Goal: Task Accomplishment & Management: Manage account settings

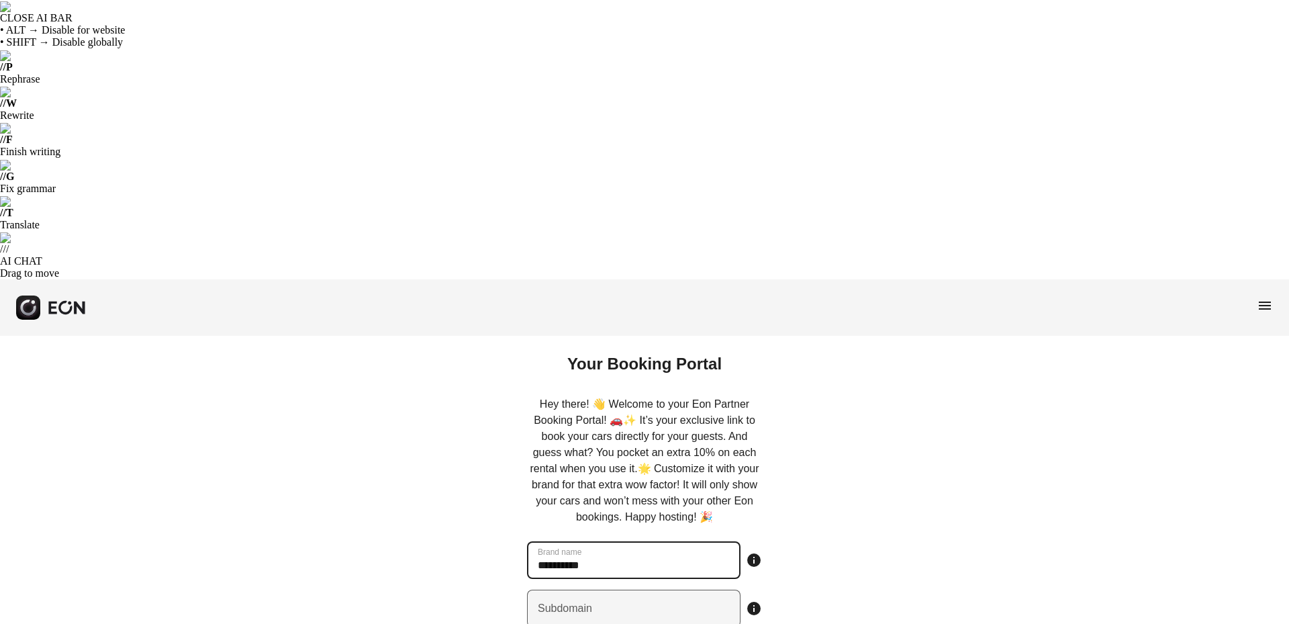
type name "**********"
click at [626, 589] on input "Subdomain" at bounding box center [633, 608] width 213 height 38
paste input "**********"
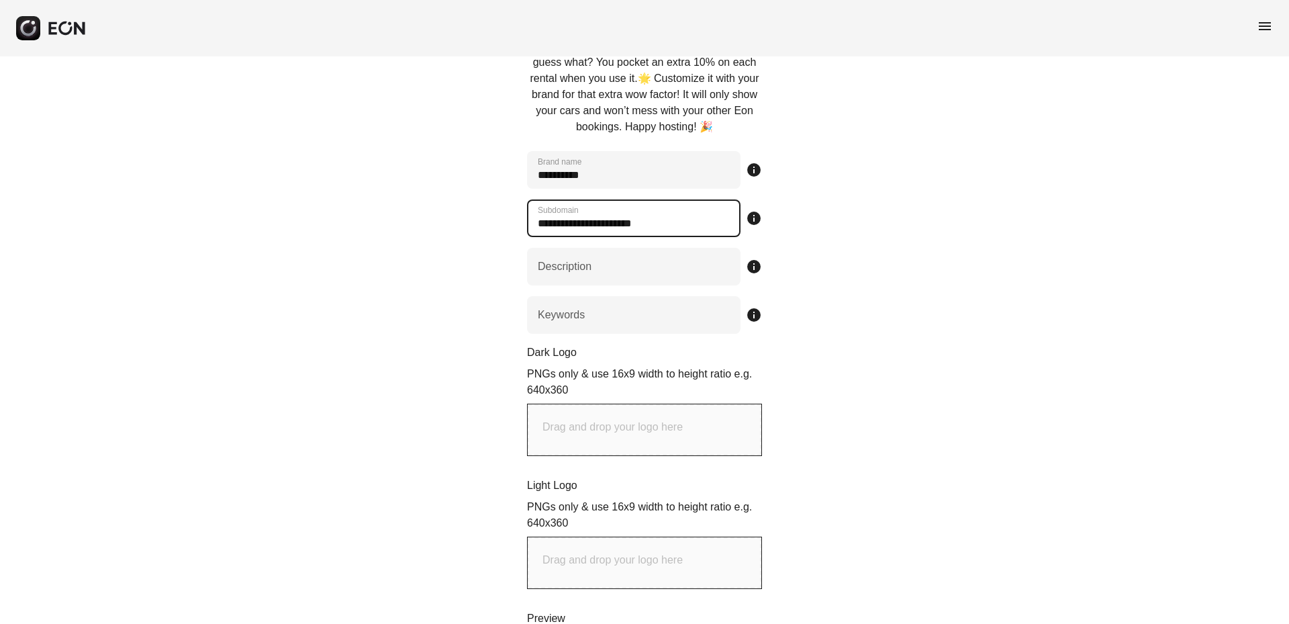
scroll to position [470, 0]
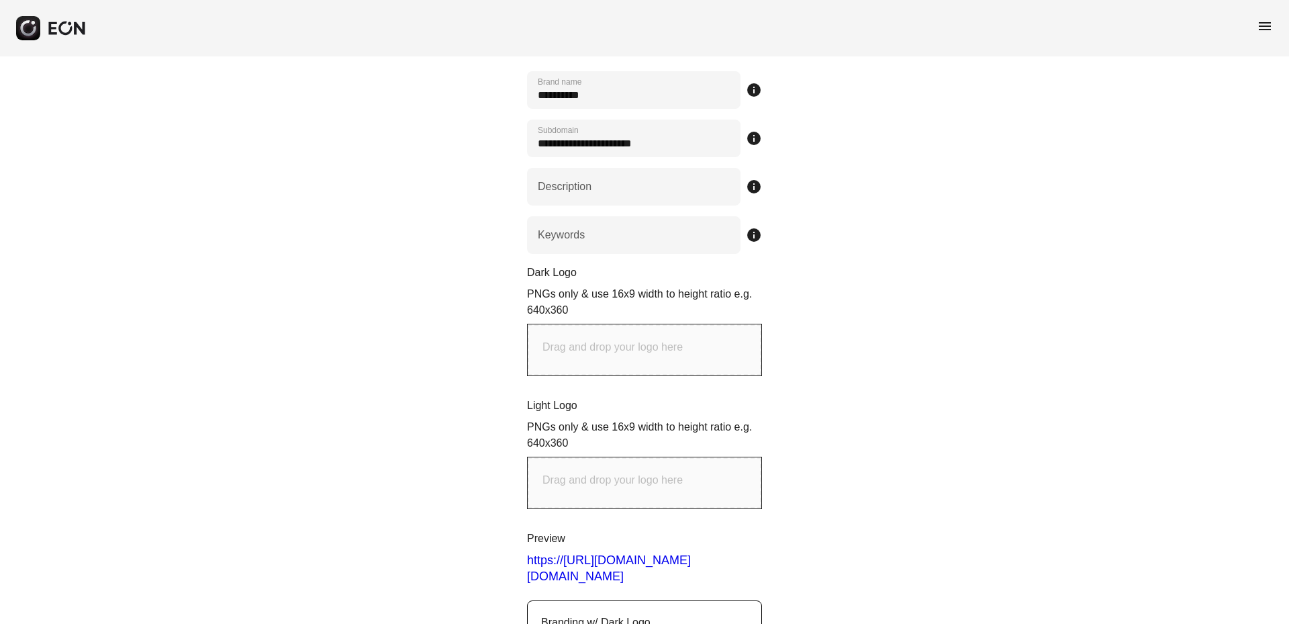
click at [814, 284] on div "**********" at bounding box center [644, 457] width 1289 height 1182
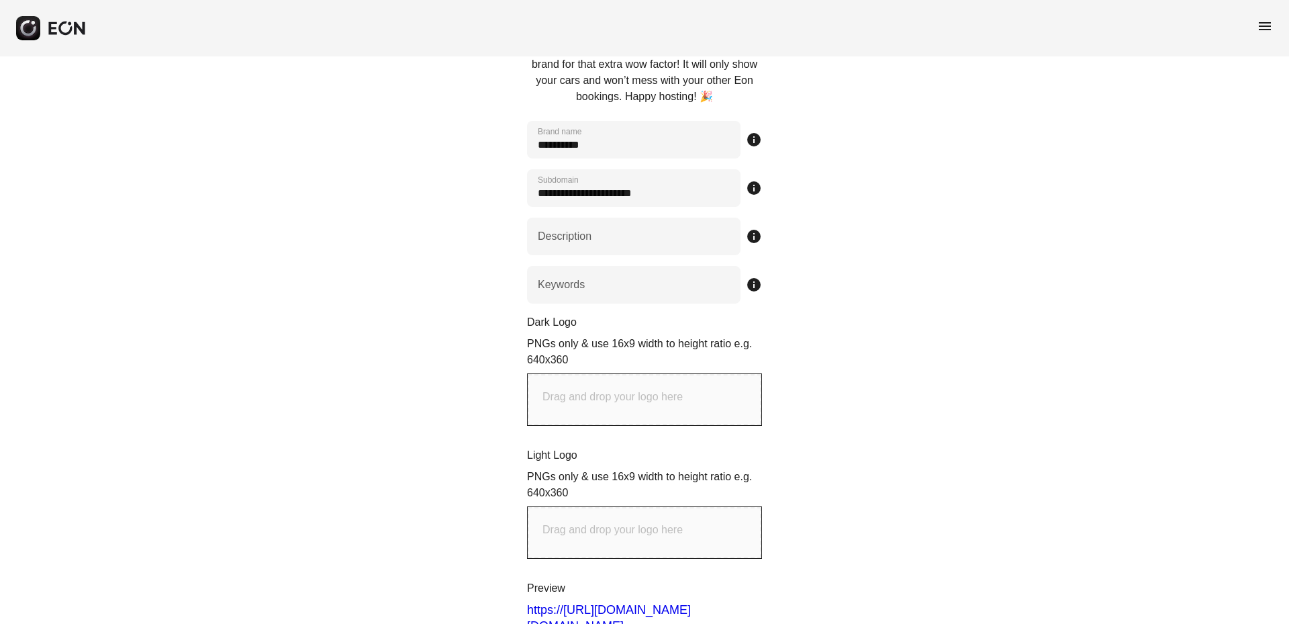
scroll to position [599, 0]
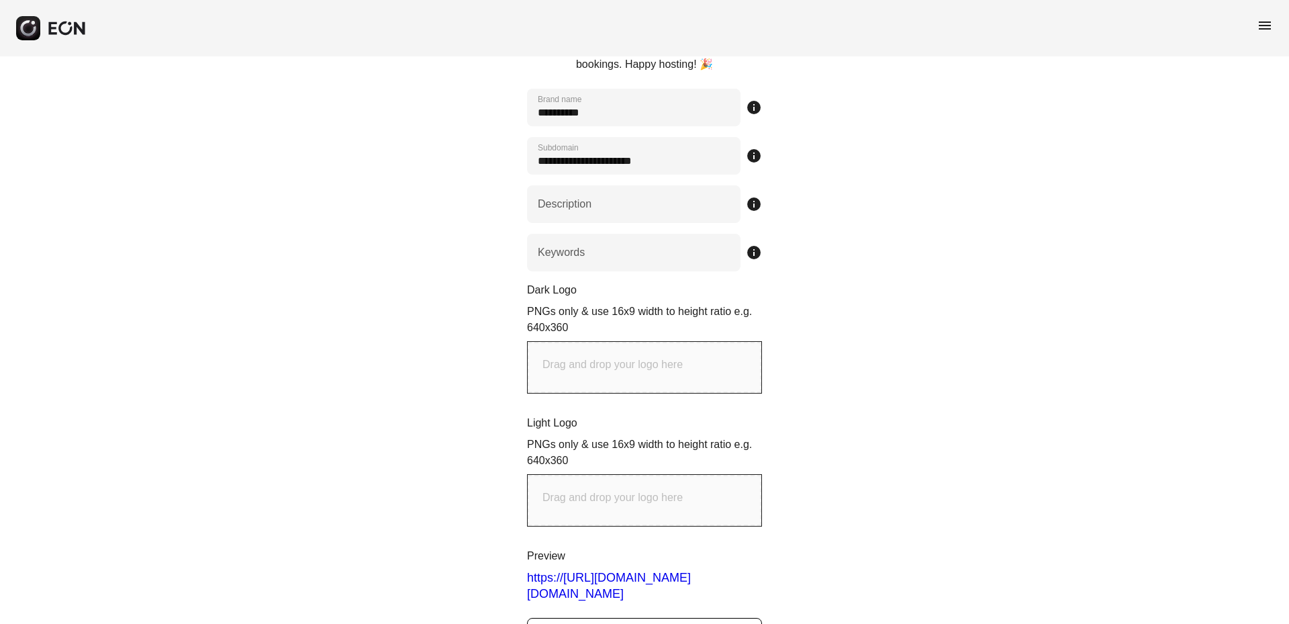
type input "**********"
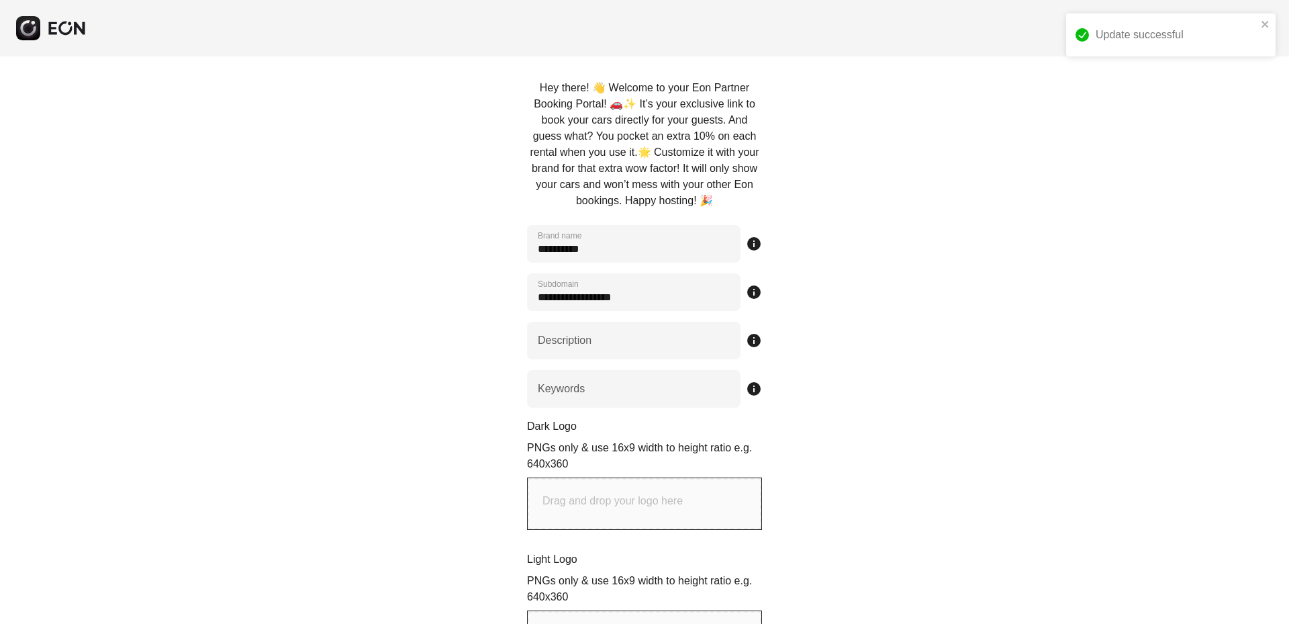
scroll to position [263, 0]
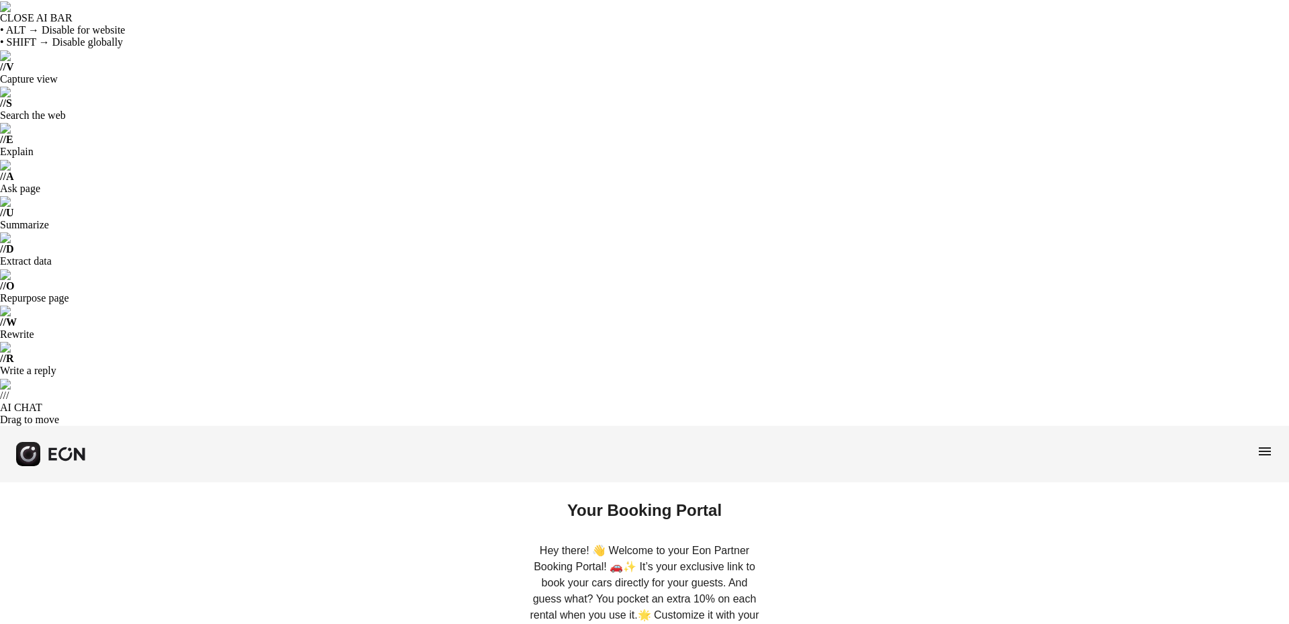
click at [1261, 443] on span "menu" at bounding box center [1265, 451] width 16 height 16
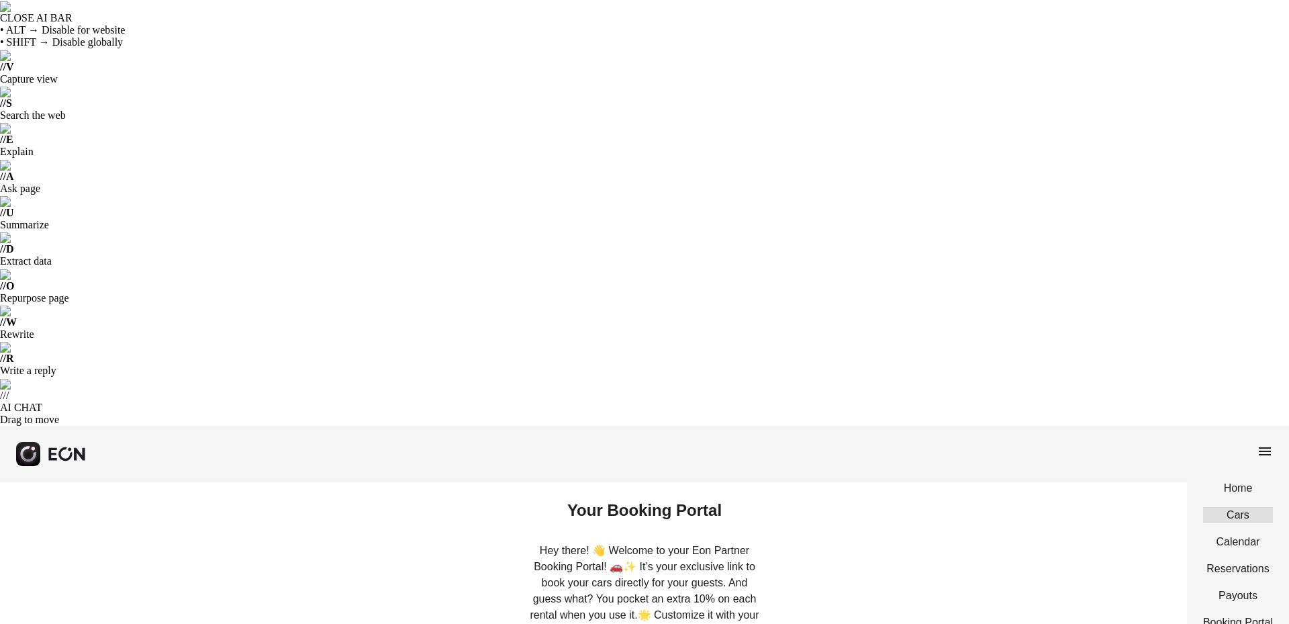
click at [1238, 507] on link "Cars" at bounding box center [1238, 515] width 70 height 16
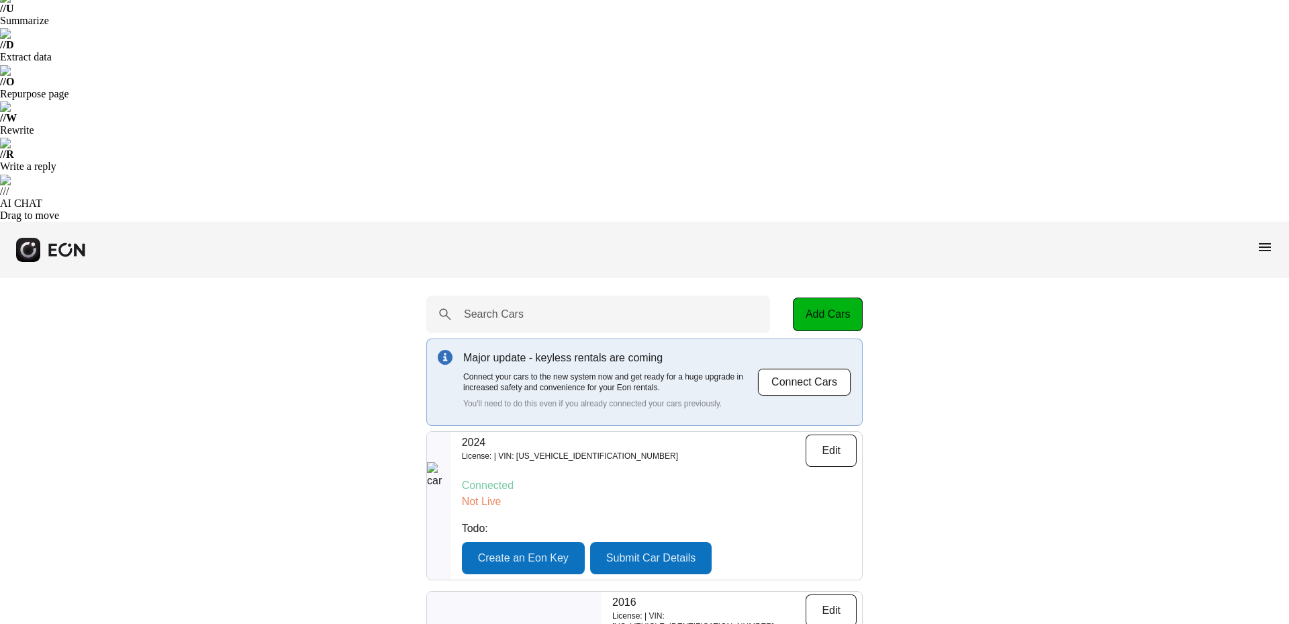
scroll to position [279, 0]
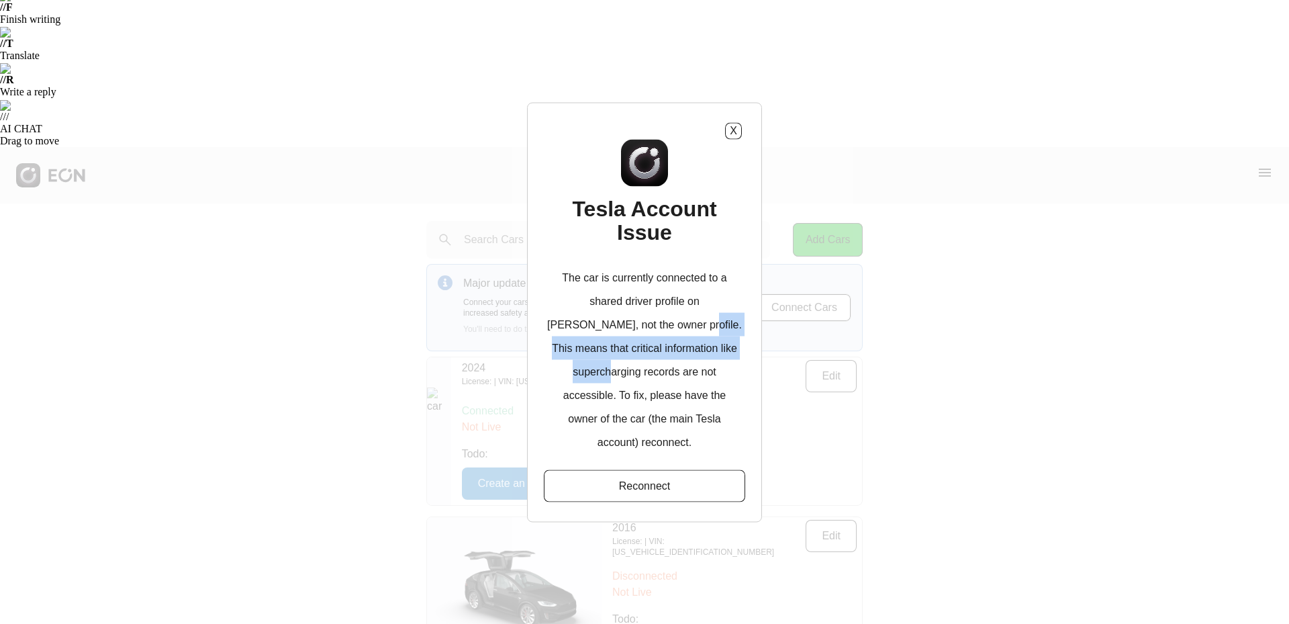
drag, startPoint x: 627, startPoint y: 336, endPoint x: 706, endPoint y: 346, distance: 79.9
click at [706, 346] on p "The car is currently connected to a shared driver profile on Tesla, not the own…" at bounding box center [644, 359] width 195 height 188
click at [651, 356] on p "The car is currently connected to a shared driver profile on Tesla, not the own…" at bounding box center [644, 359] width 195 height 188
click at [724, 357] on p "The car is currently connected to a shared driver profile on Tesla, not the own…" at bounding box center [644, 359] width 195 height 188
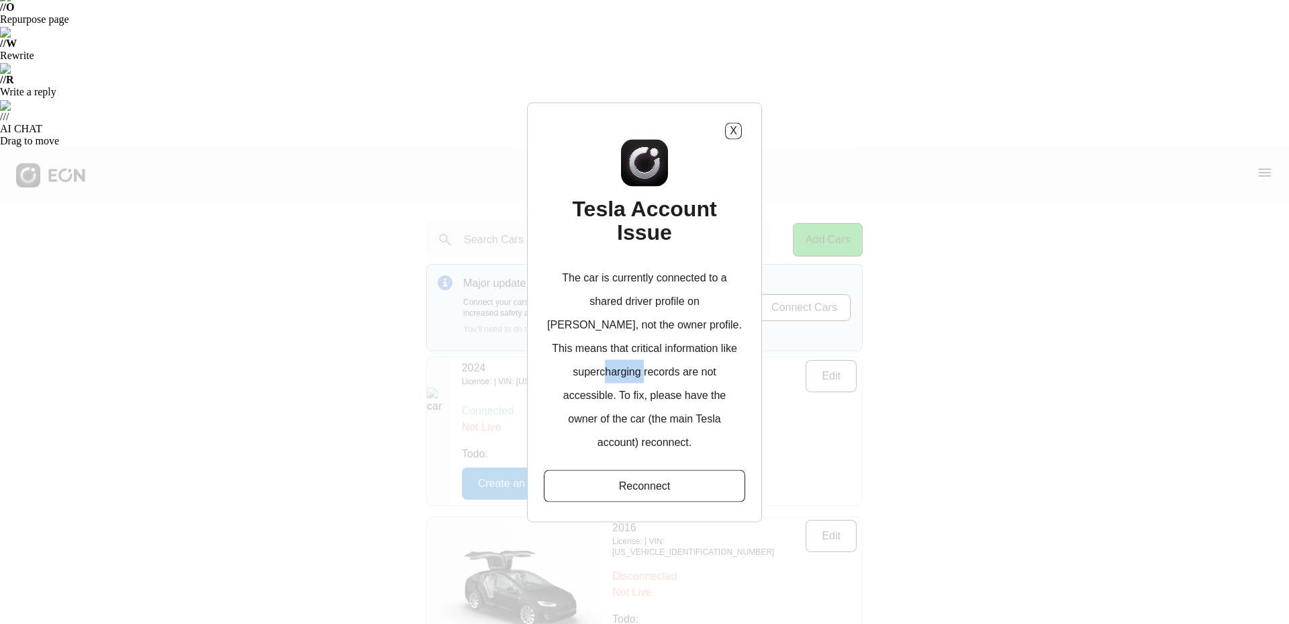
click at [724, 357] on p "The car is currently connected to a shared driver profile on Tesla, not the own…" at bounding box center [644, 359] width 195 height 188
click at [647, 470] on button "Reconnect" at bounding box center [644, 485] width 201 height 32
click at [732, 134] on button "X" at bounding box center [733, 130] width 17 height 17
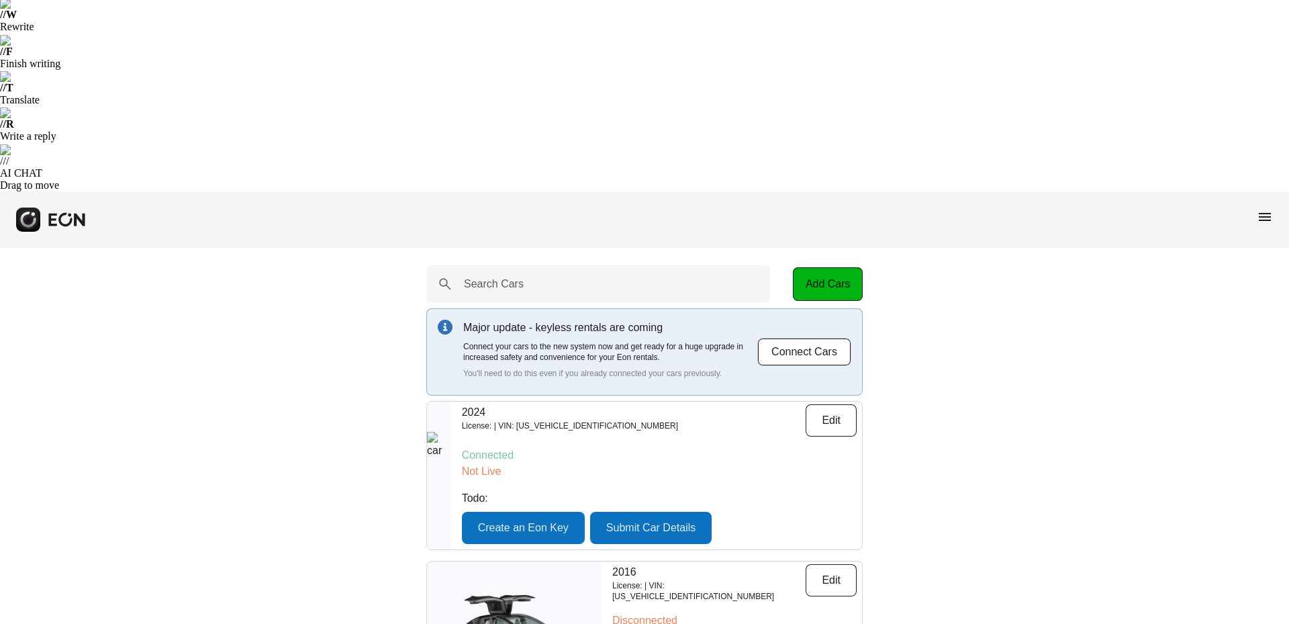
scroll to position [211, 0]
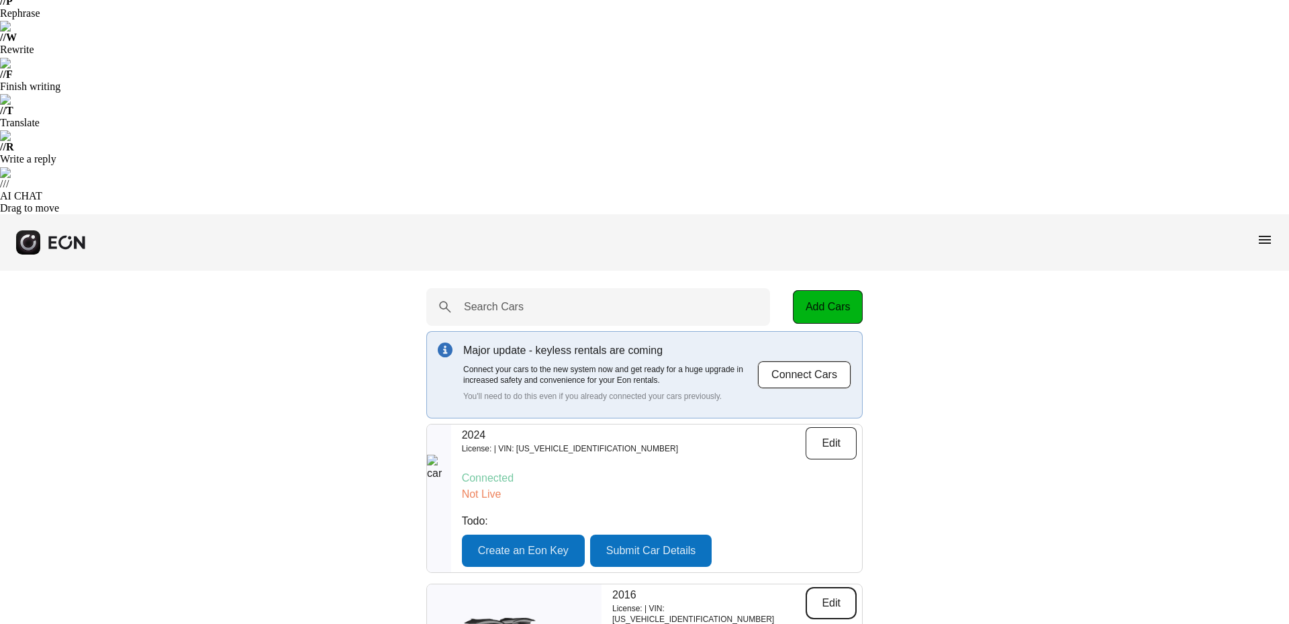
click at [838, 587] on button "Edit" at bounding box center [831, 603] width 51 height 32
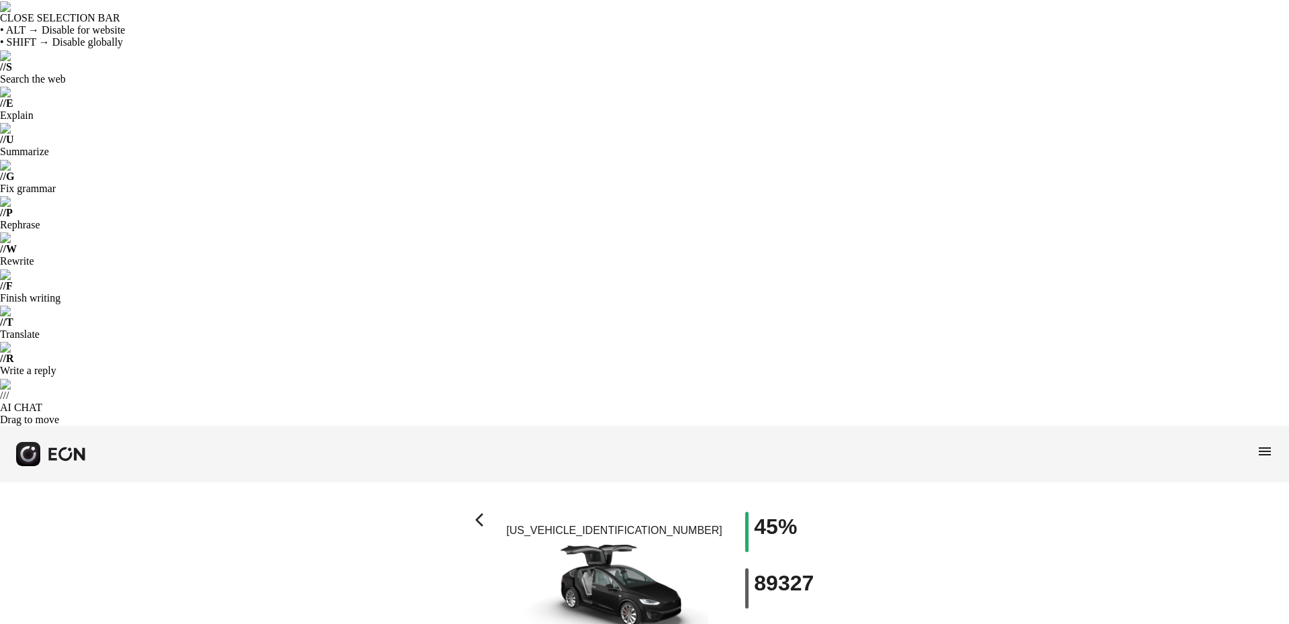
type input "**********"
type Seats "*"
type Rate "***"
type Book "*"
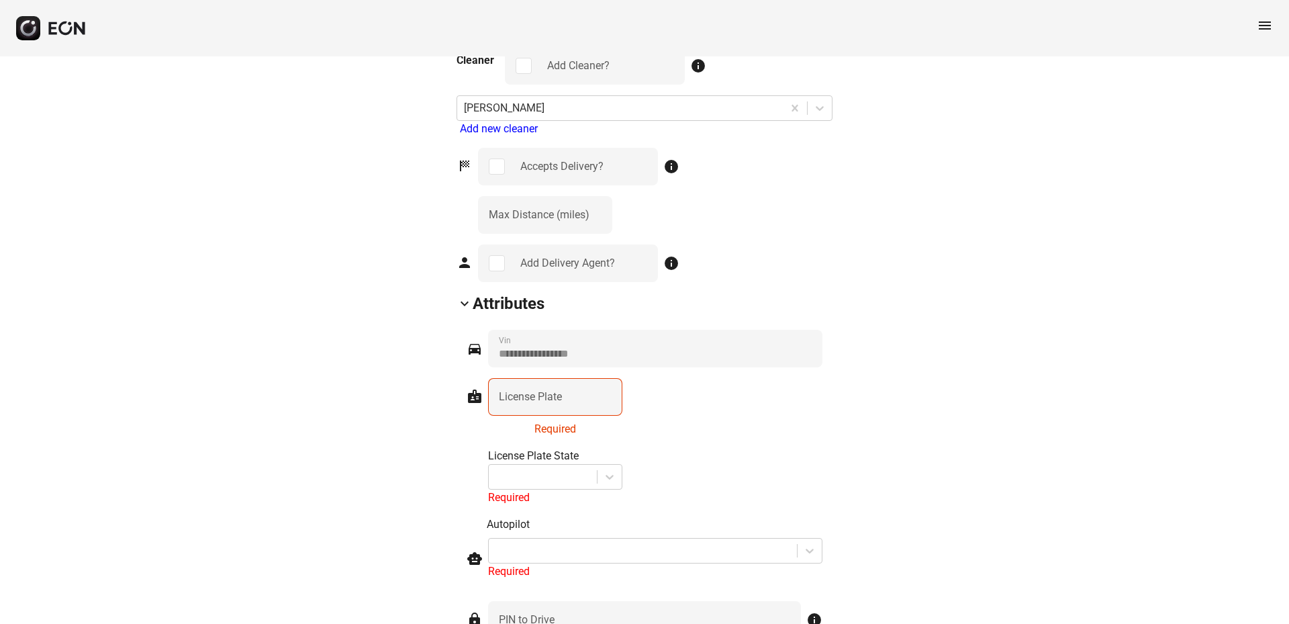
scroll to position [1842, 0]
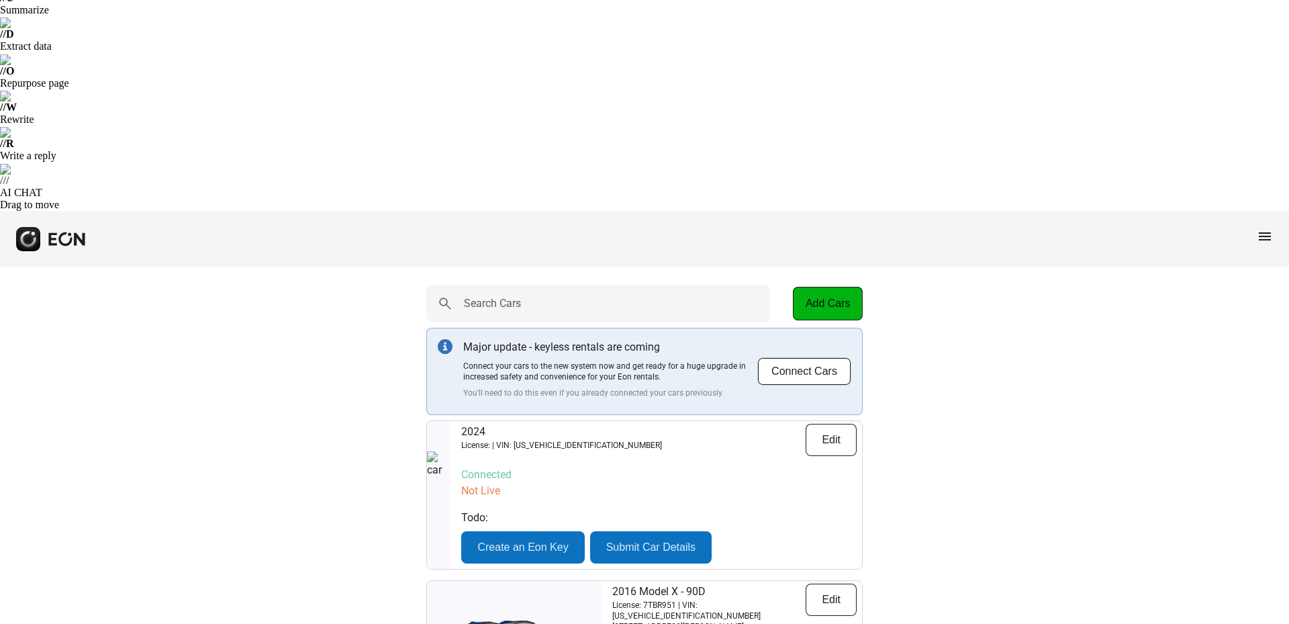
scroll to position [279, 0]
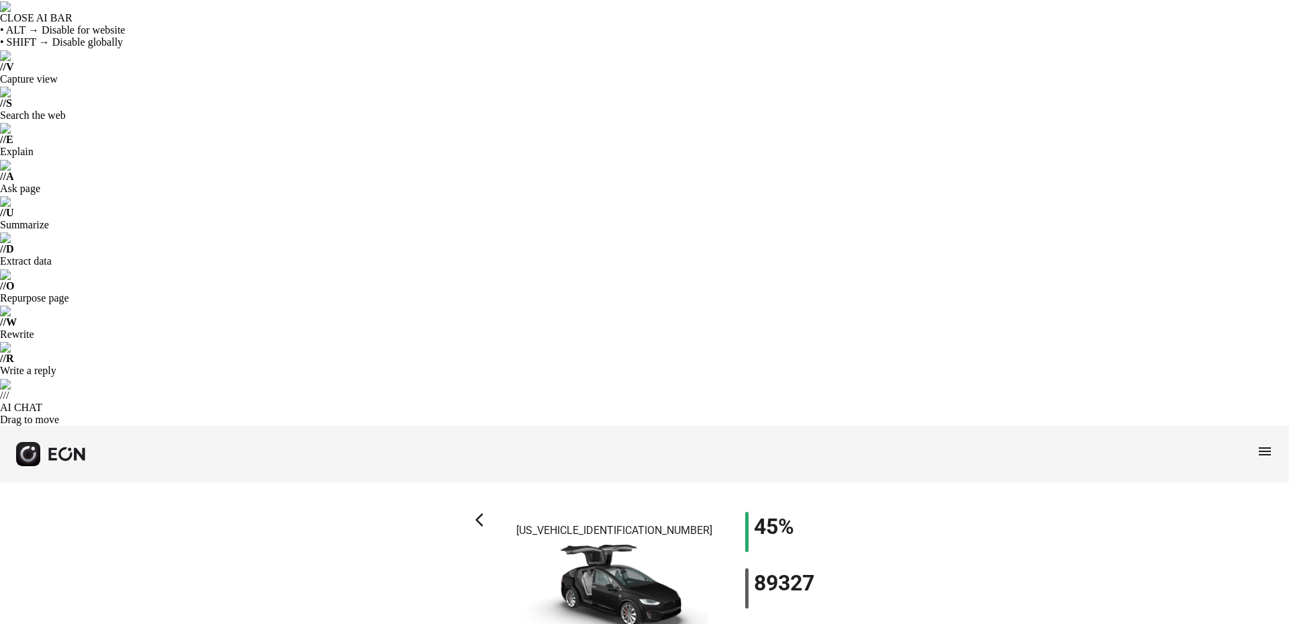
click at [477, 512] on span "arrow_back_ios" at bounding box center [483, 520] width 16 height 16
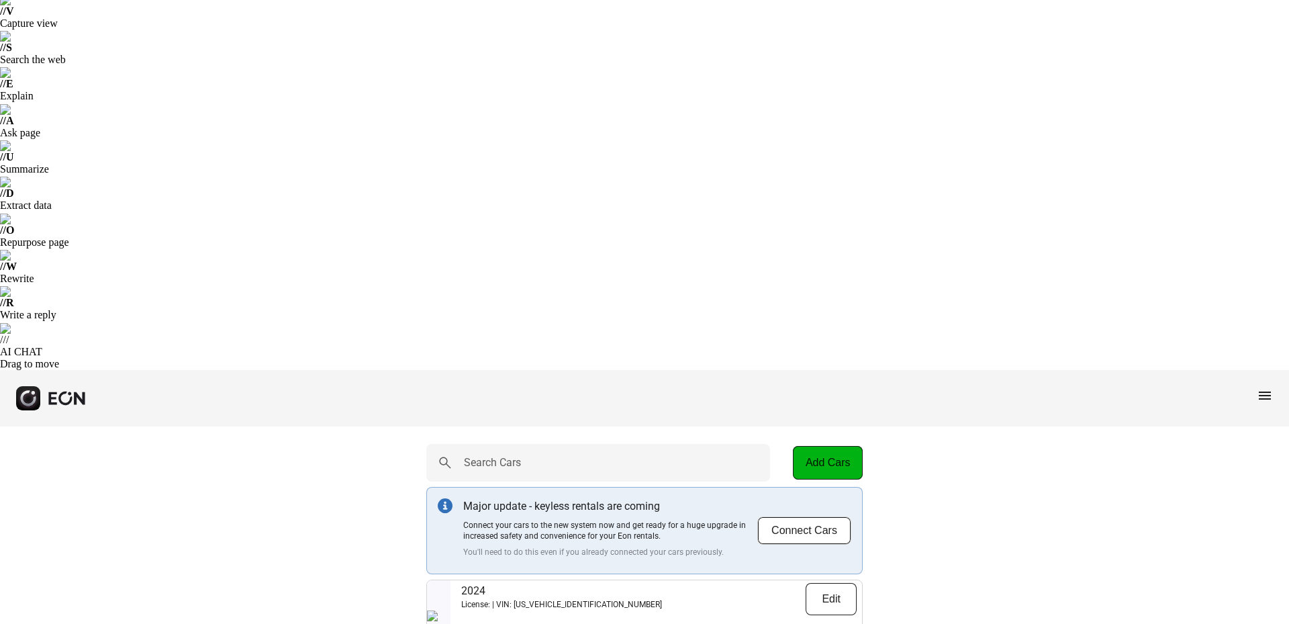
scroll to position [279, 0]
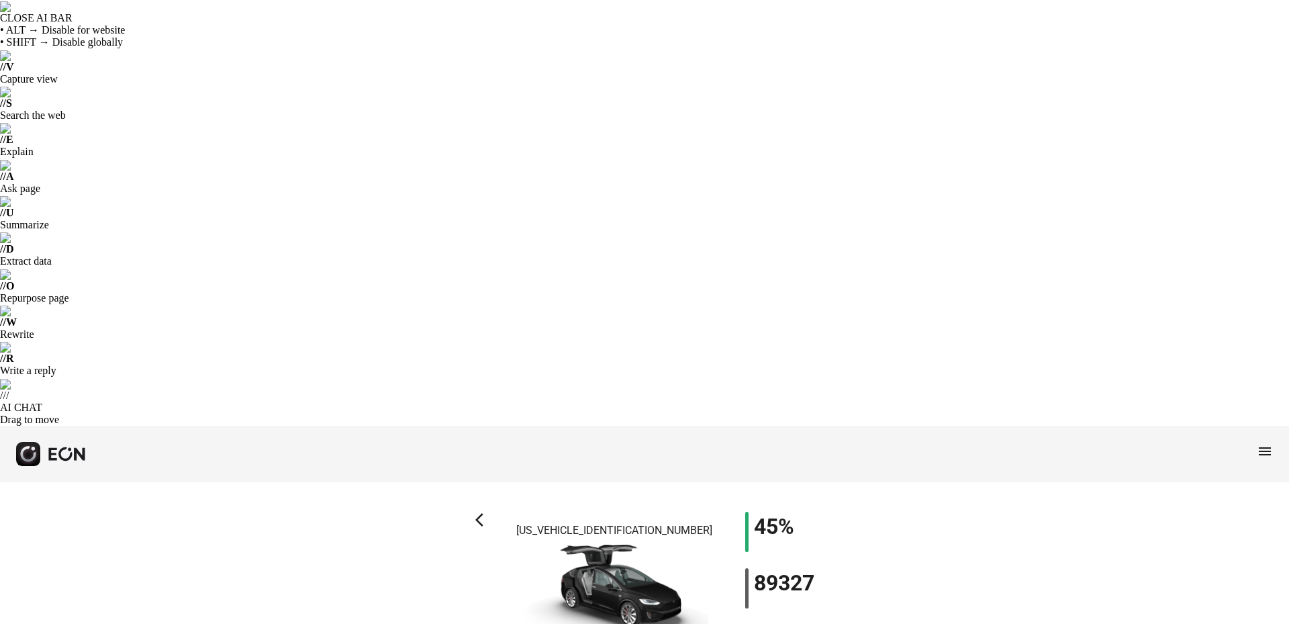
click at [479, 512] on span "arrow_back_ios" at bounding box center [483, 520] width 16 height 16
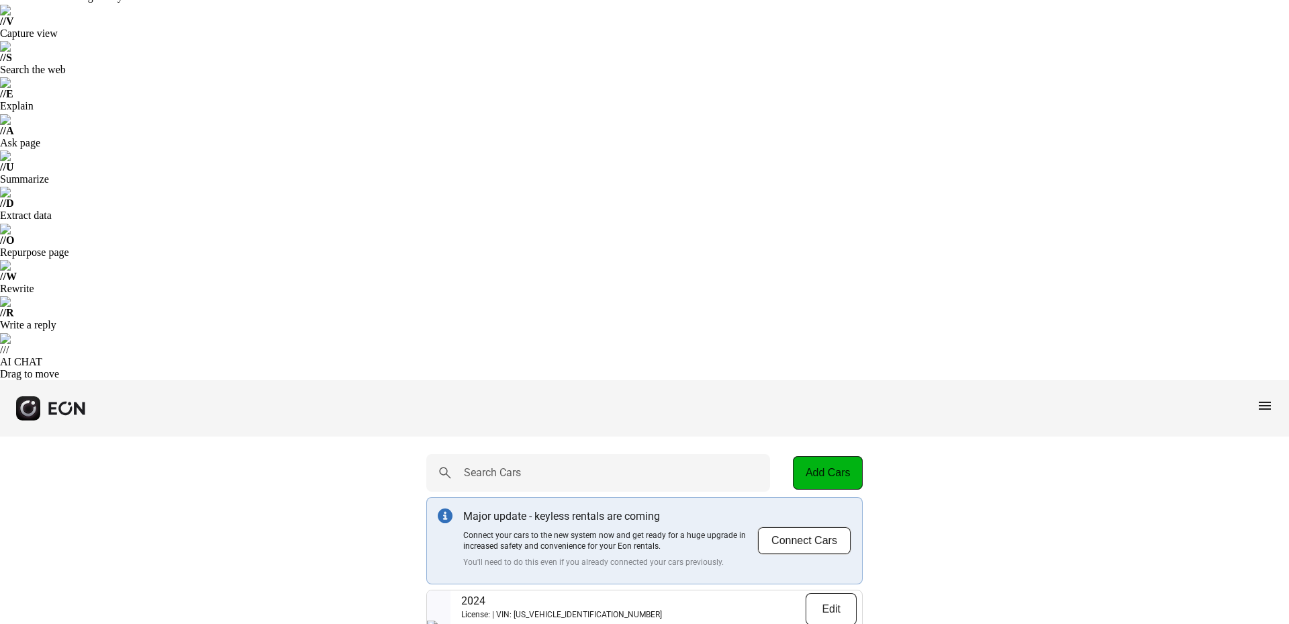
scroll to position [67, 0]
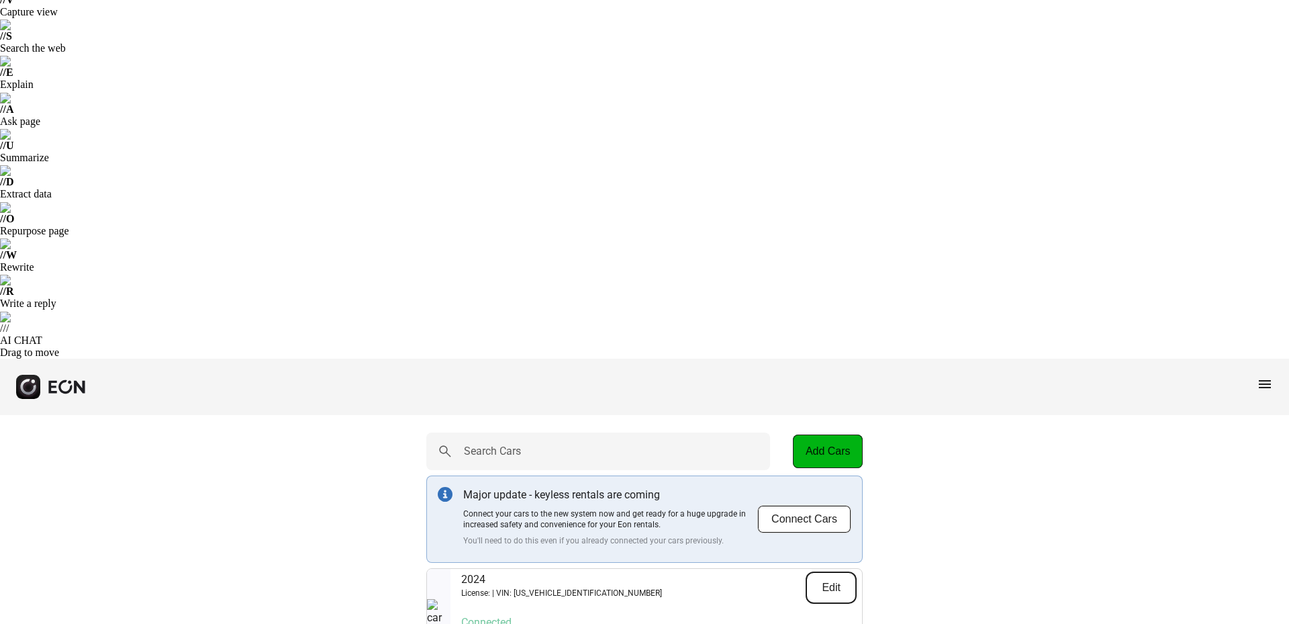
click at [821, 571] on button "Edit" at bounding box center [831, 587] width 51 height 32
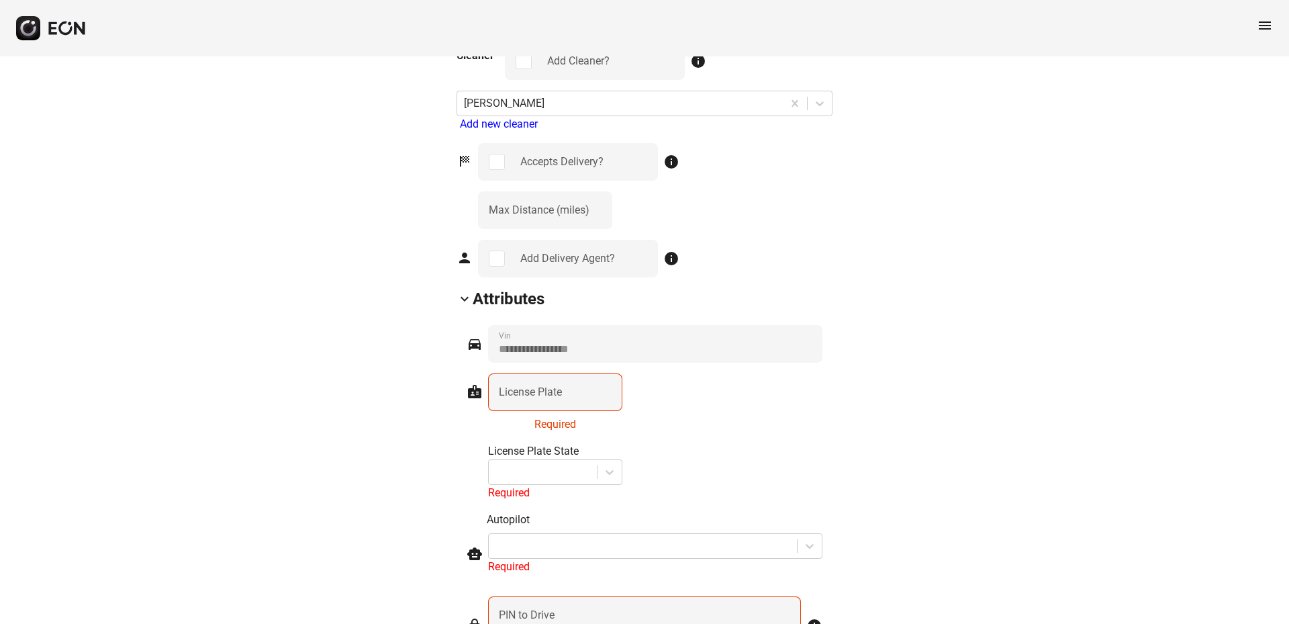
scroll to position [1879, 0]
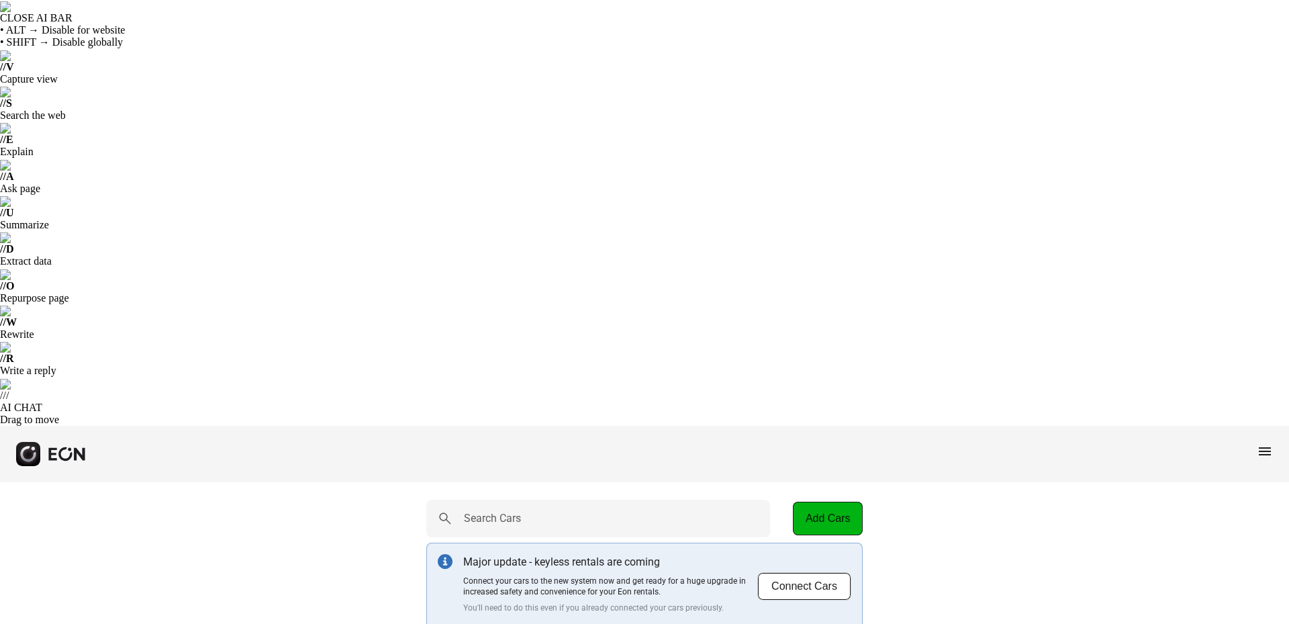
click at [1266, 443] on span "menu" at bounding box center [1265, 451] width 16 height 16
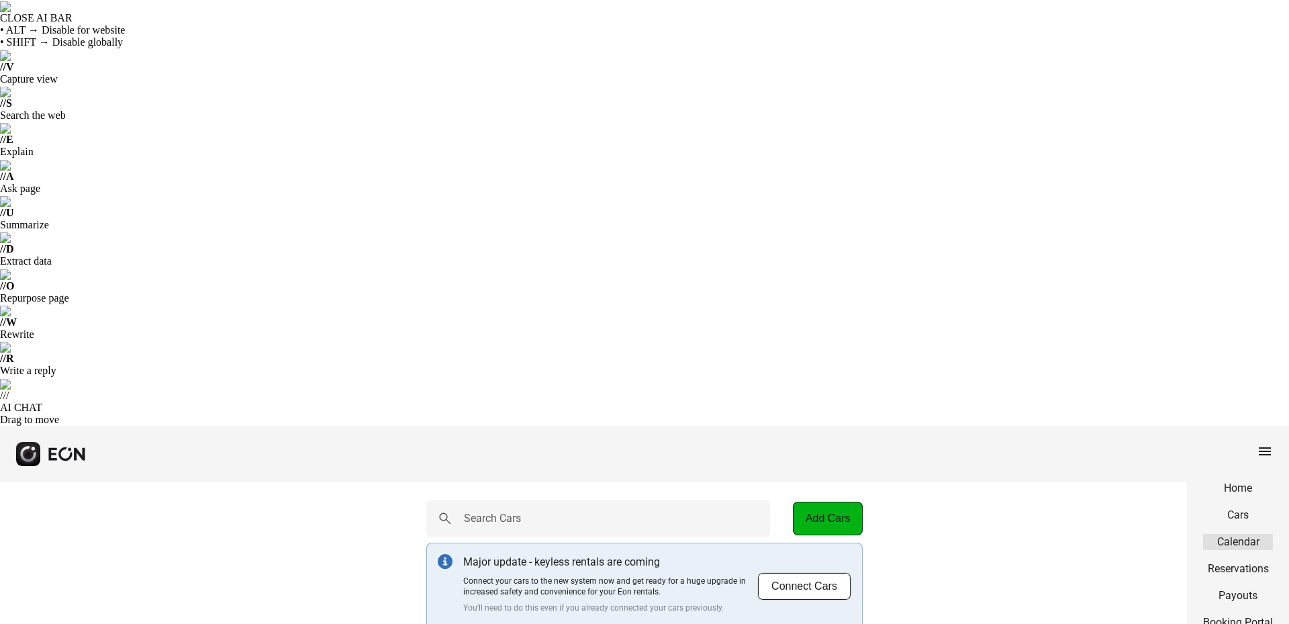
click at [1229, 534] on link "Calendar" at bounding box center [1238, 542] width 70 height 16
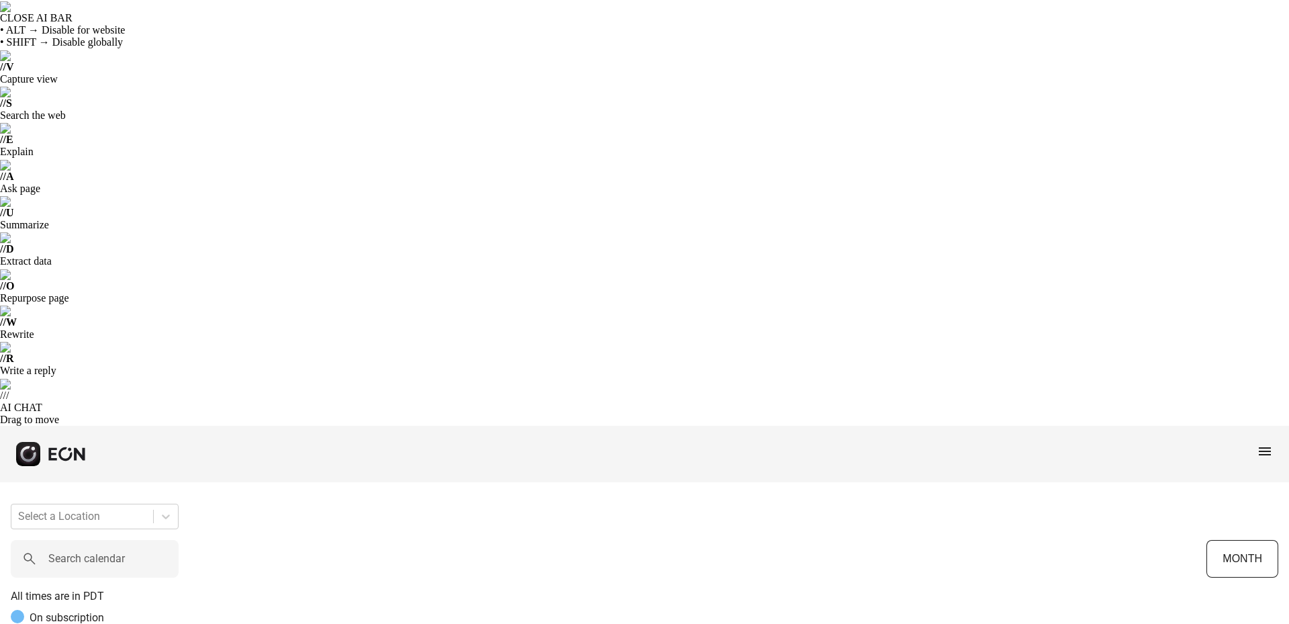
scroll to position [0, 351]
drag, startPoint x: 655, startPoint y: 459, endPoint x: 808, endPoint y: 458, distance: 153.1
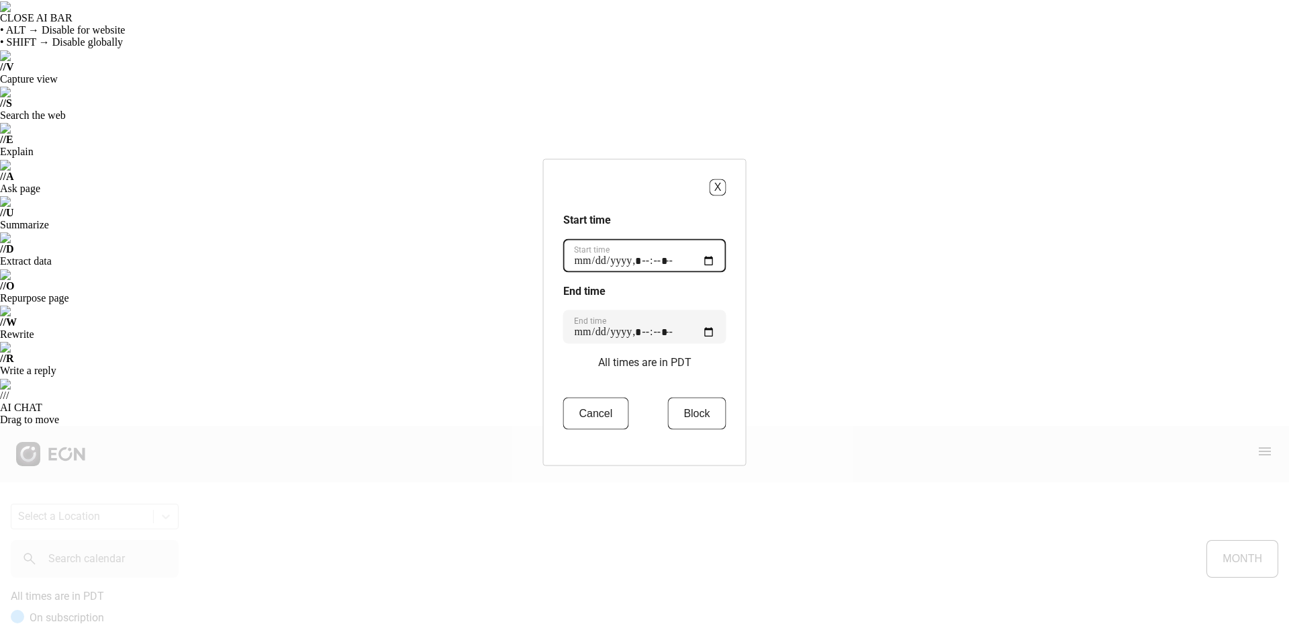
click at [646, 262] on time "Start time" at bounding box center [644, 255] width 163 height 34
type time "**********"
click at [691, 411] on button "Block" at bounding box center [696, 413] width 58 height 32
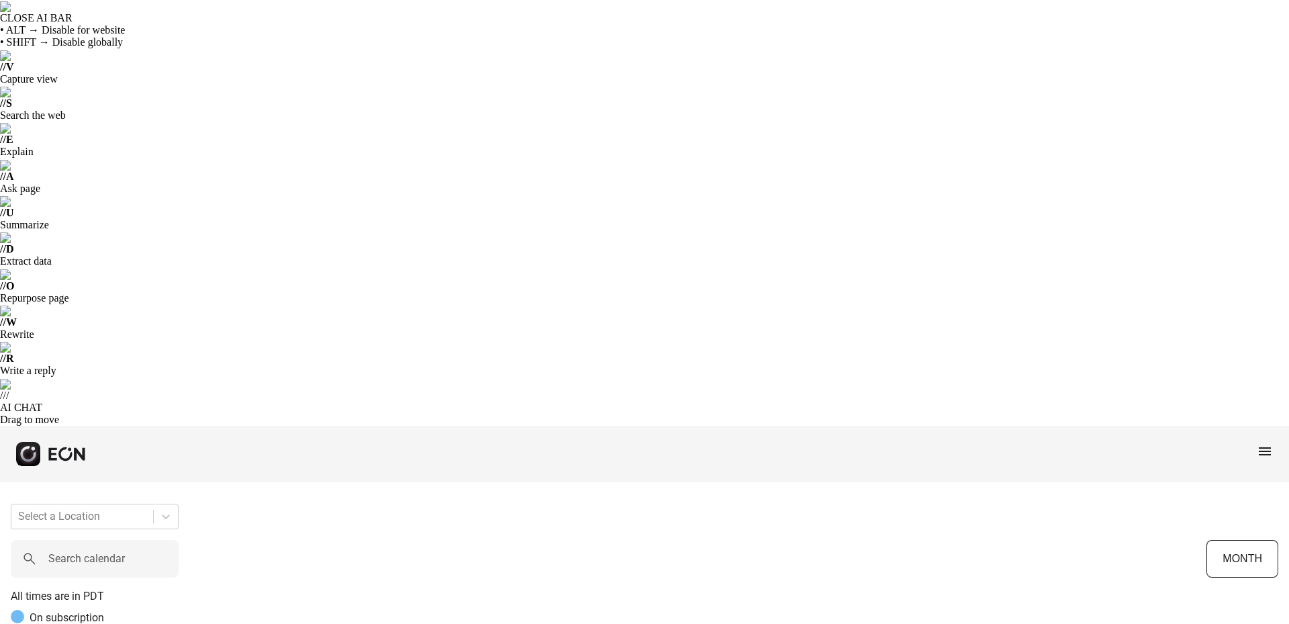
drag, startPoint x: 585, startPoint y: 387, endPoint x: 814, endPoint y: 397, distance: 229.8
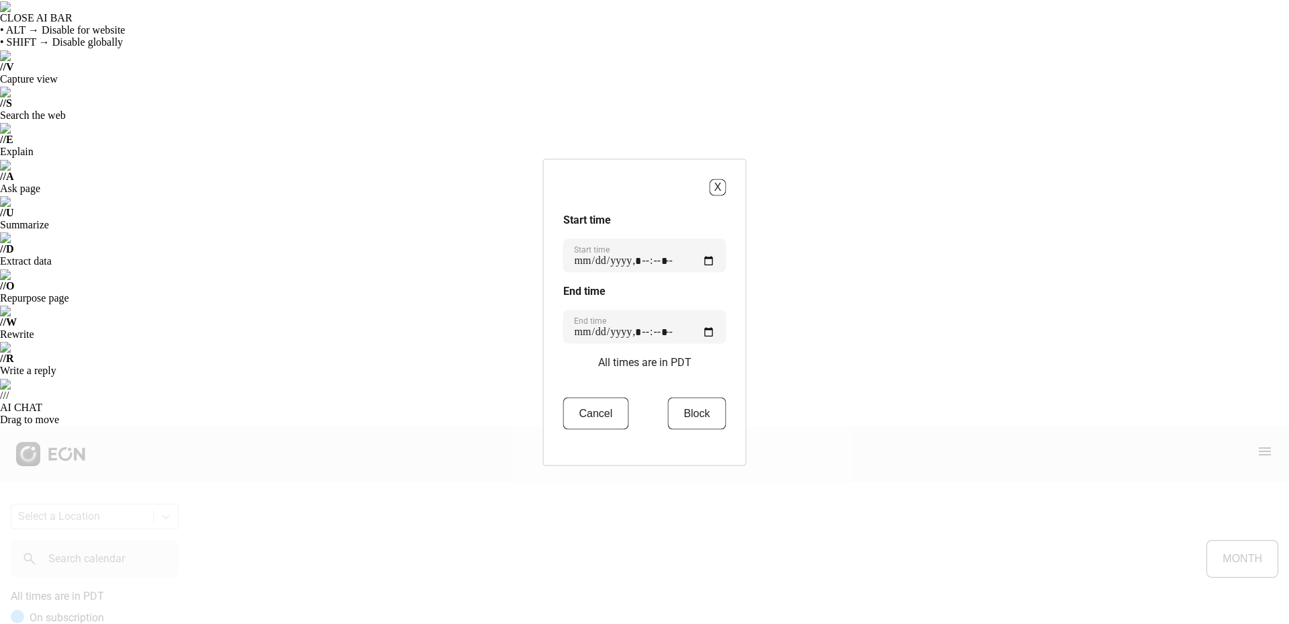
type time "**********"
click at [590, 416] on button "Cancel" at bounding box center [596, 413] width 66 height 32
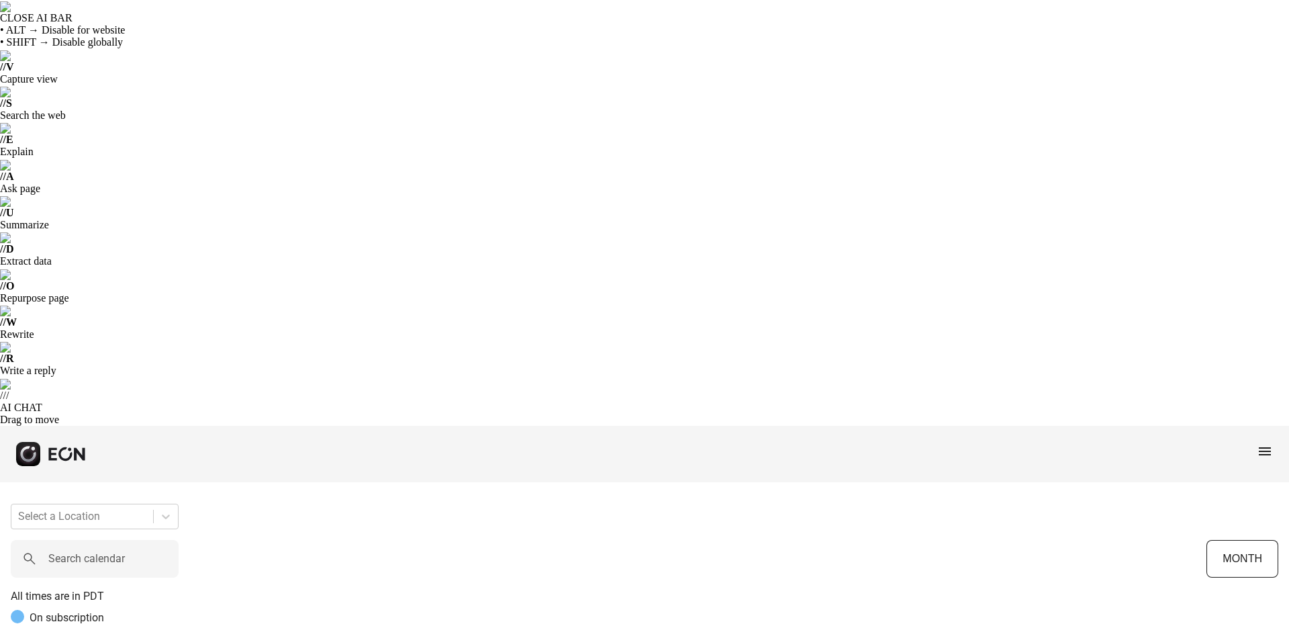
drag, startPoint x: 621, startPoint y: 394, endPoint x: 806, endPoint y: 387, distance: 185.4
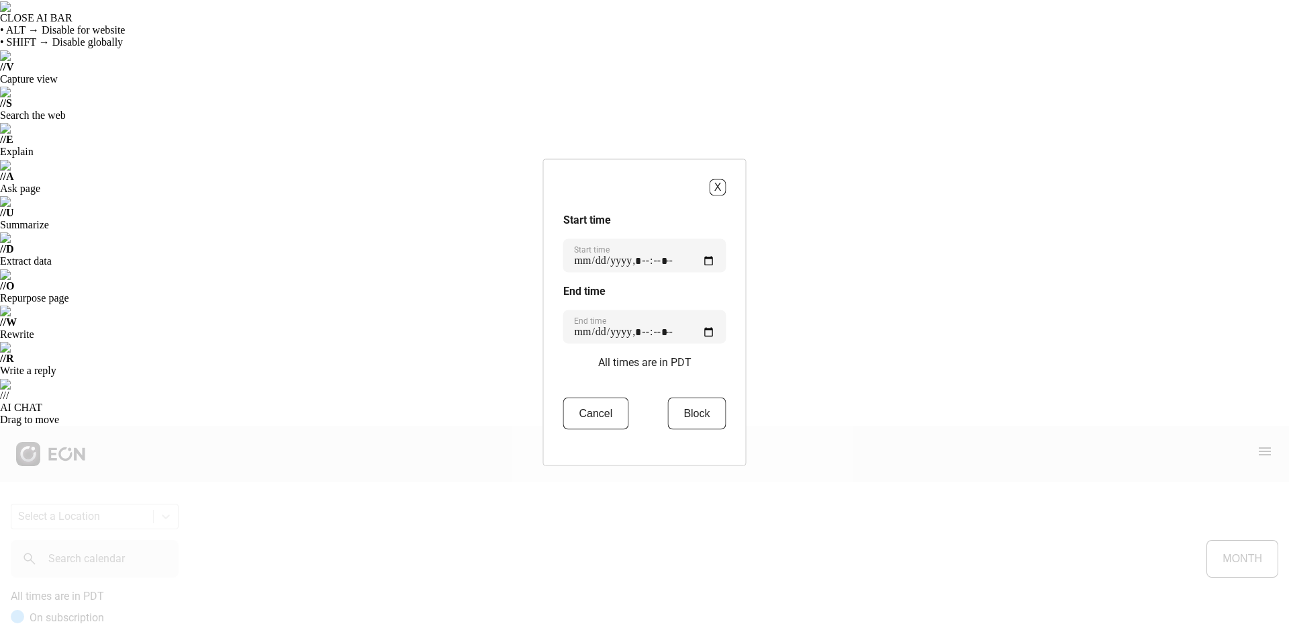
type time "**********"
click at [697, 401] on button "Block" at bounding box center [696, 413] width 58 height 32
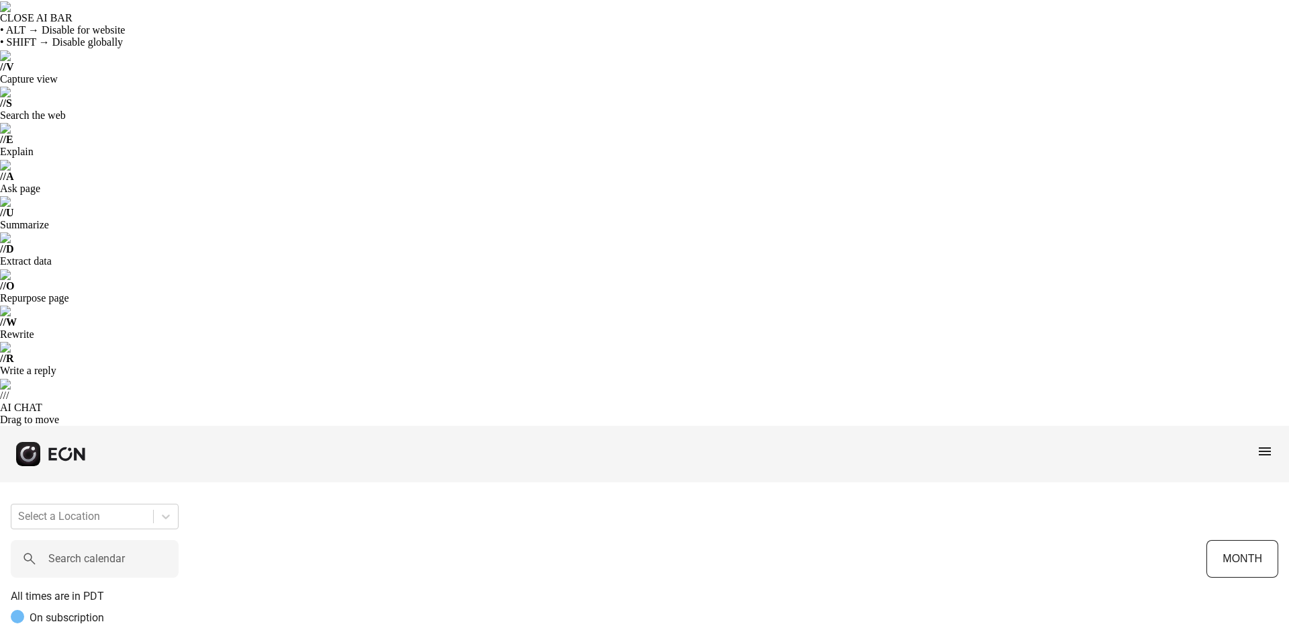
drag, startPoint x: 748, startPoint y: 369, endPoint x: 775, endPoint y: 373, distance: 27.9
drag, startPoint x: 775, startPoint y: 373, endPoint x: 740, endPoint y: 336, distance: 51.8
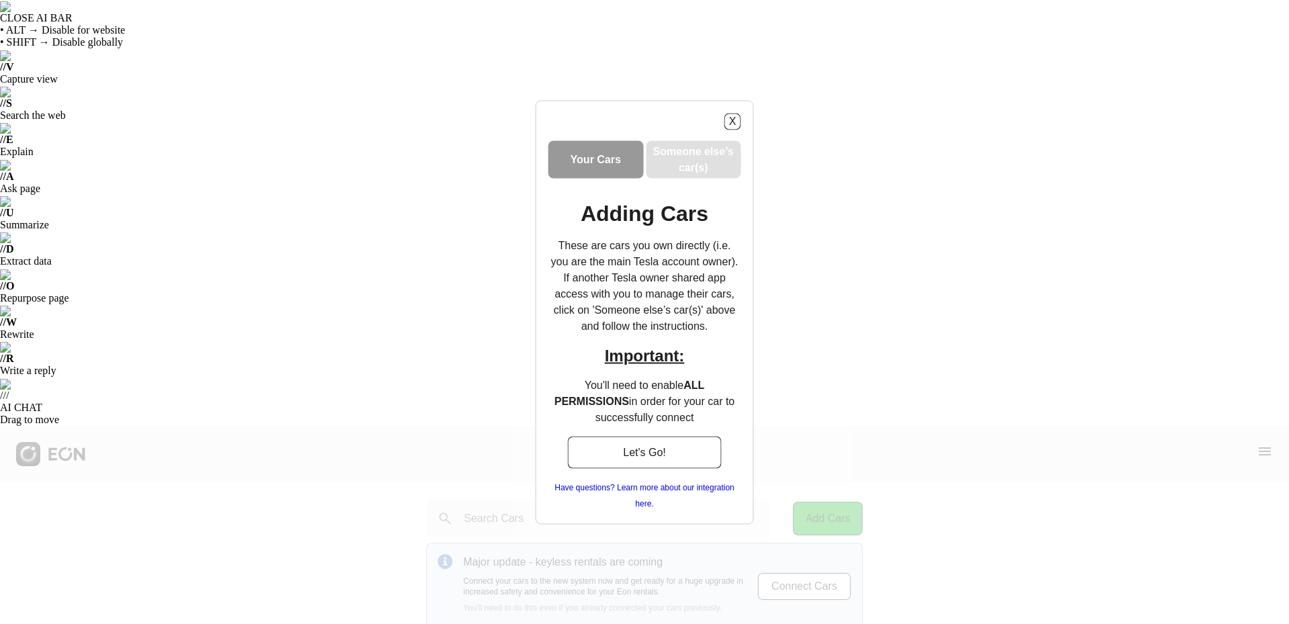
click at [687, 171] on h3 "Someone else’s car(s)" at bounding box center [693, 159] width 90 height 32
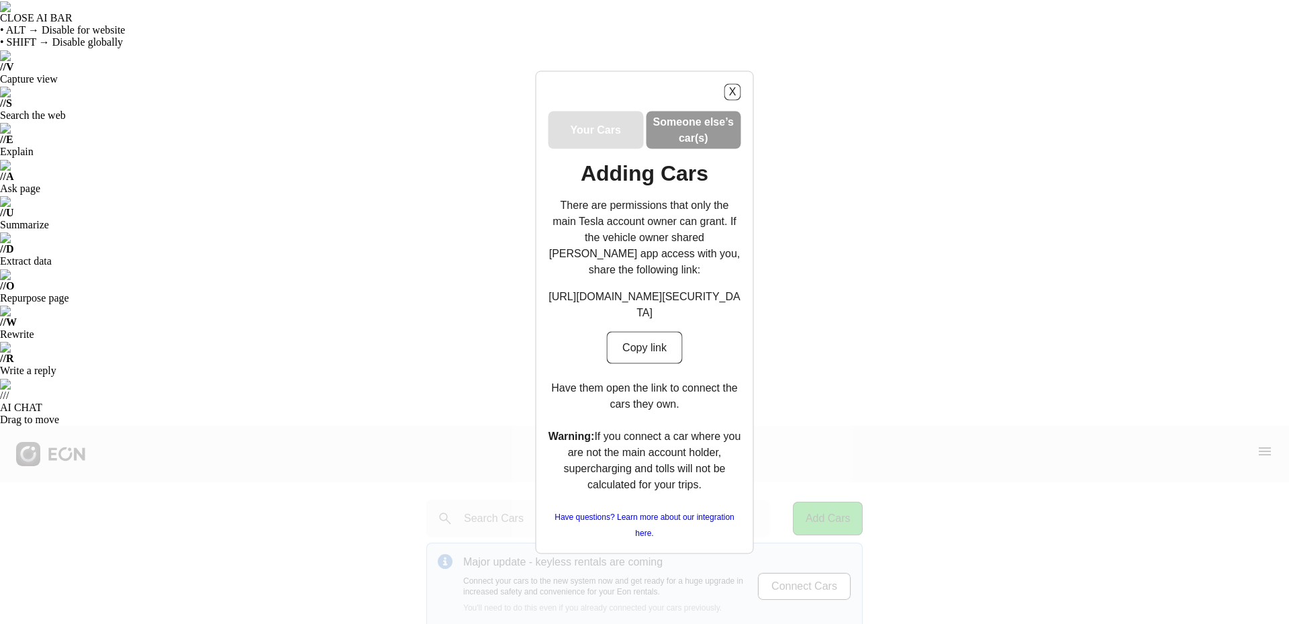
scroll to position [2, 0]
click at [645, 363] on button "Copy link" at bounding box center [644, 347] width 77 height 32
click at [640, 363] on button "Copy link" at bounding box center [644, 347] width 77 height 32
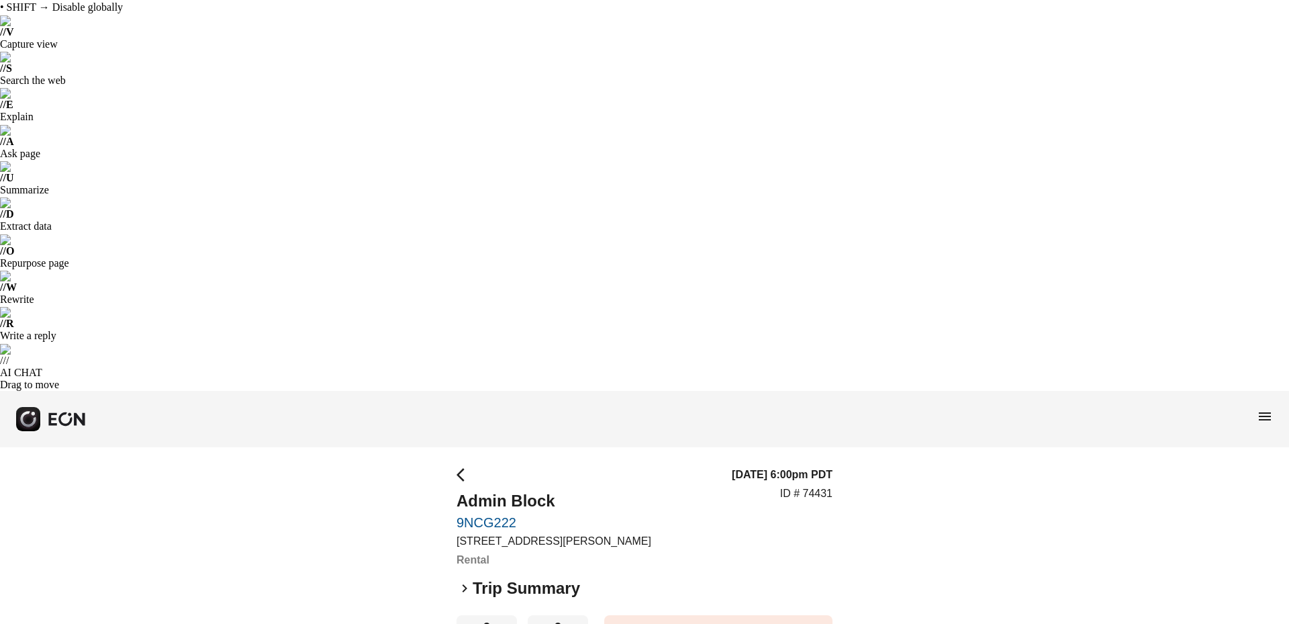
scroll to position [89, 0]
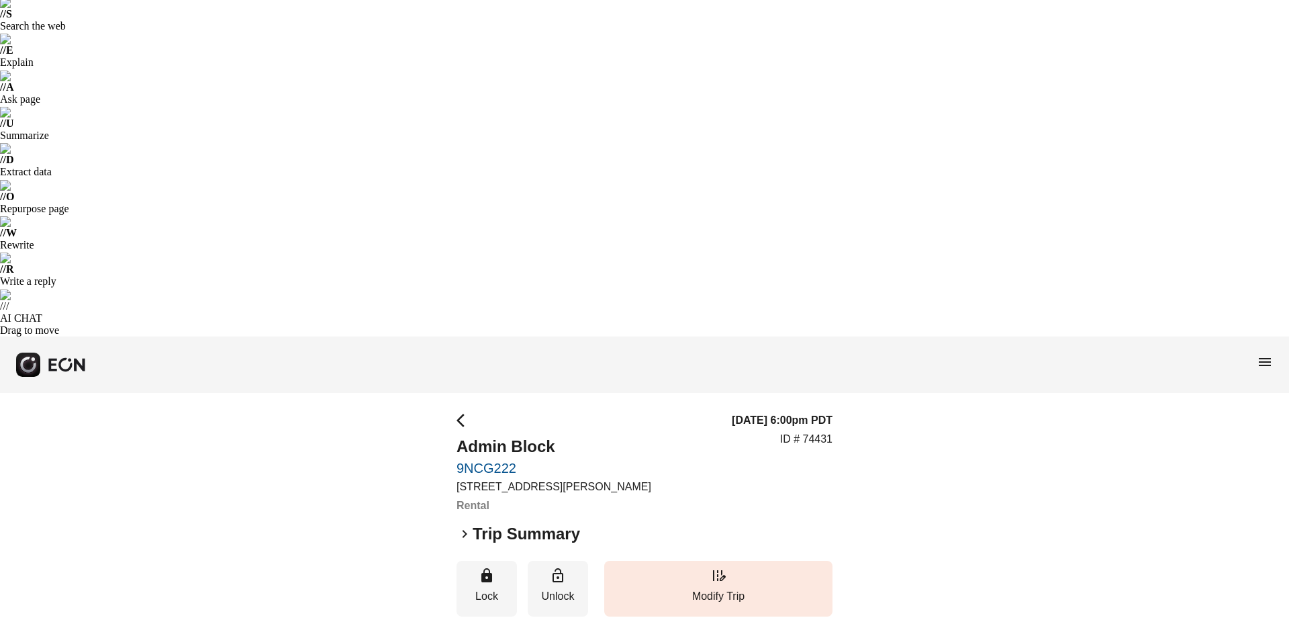
click at [1261, 354] on span "menu" at bounding box center [1265, 362] width 16 height 16
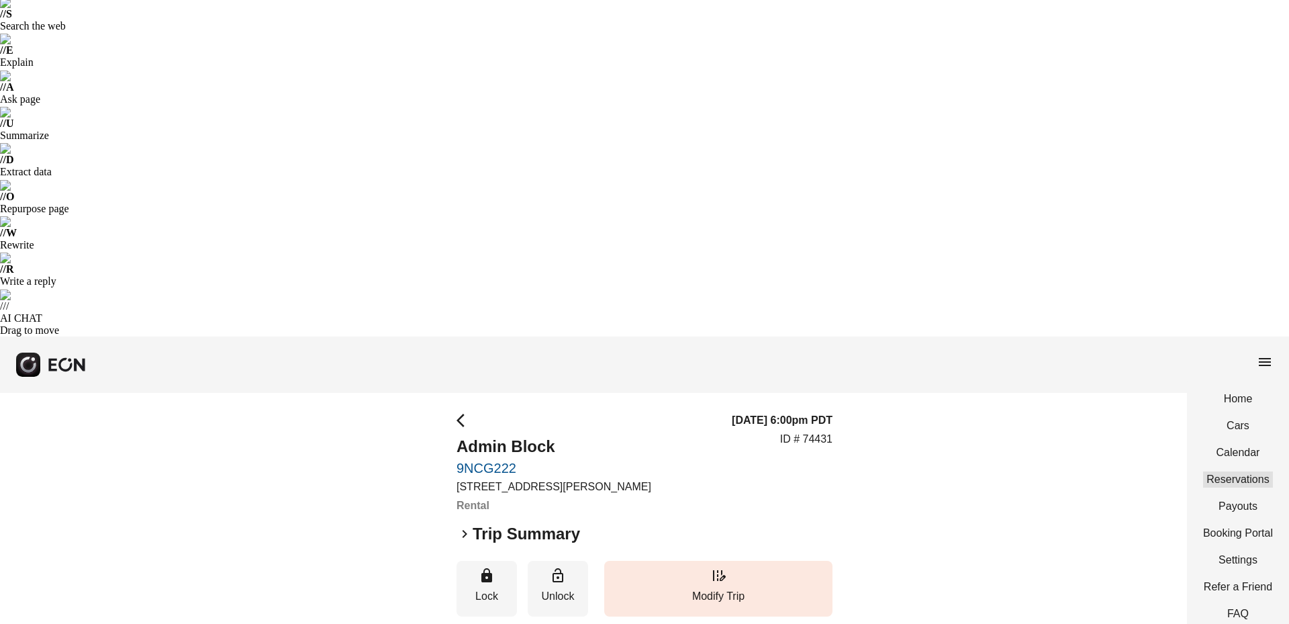
click at [1242, 471] on link "Reservations" at bounding box center [1238, 479] width 70 height 16
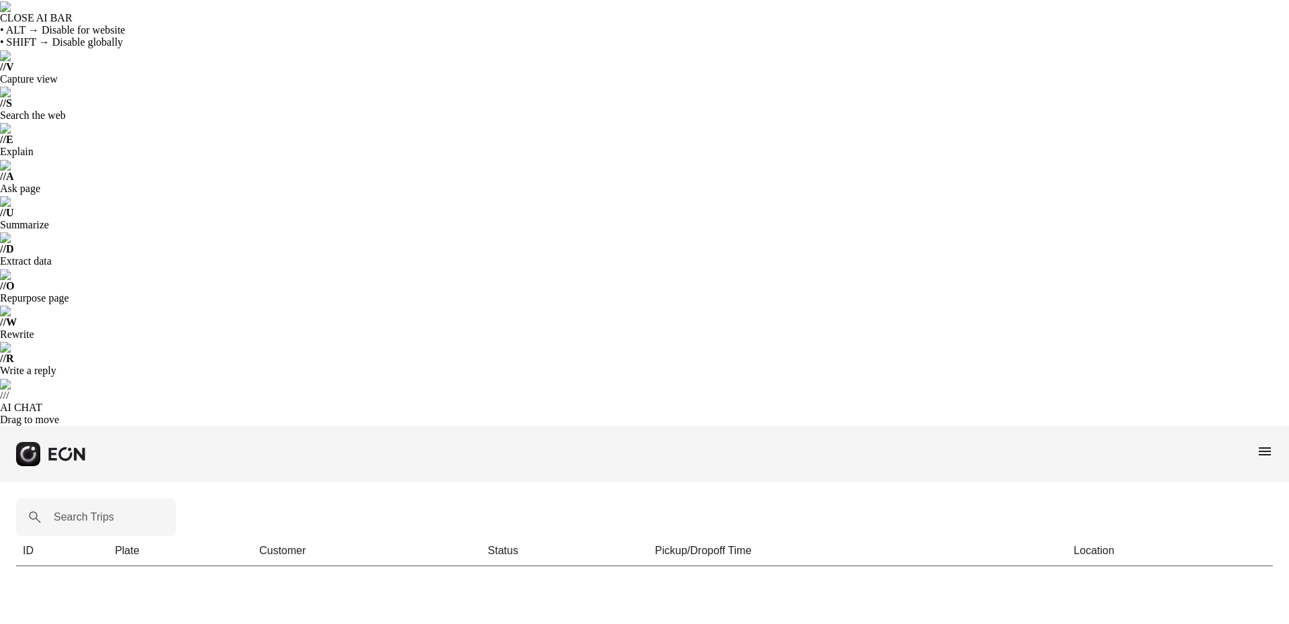
drag, startPoint x: 1260, startPoint y: 40, endPoint x: 1257, endPoint y: 23, distance: 16.5
click at [1257, 426] on div "menu" at bounding box center [644, 454] width 1289 height 56
click at [1257, 443] on span "menu" at bounding box center [1265, 451] width 16 height 16
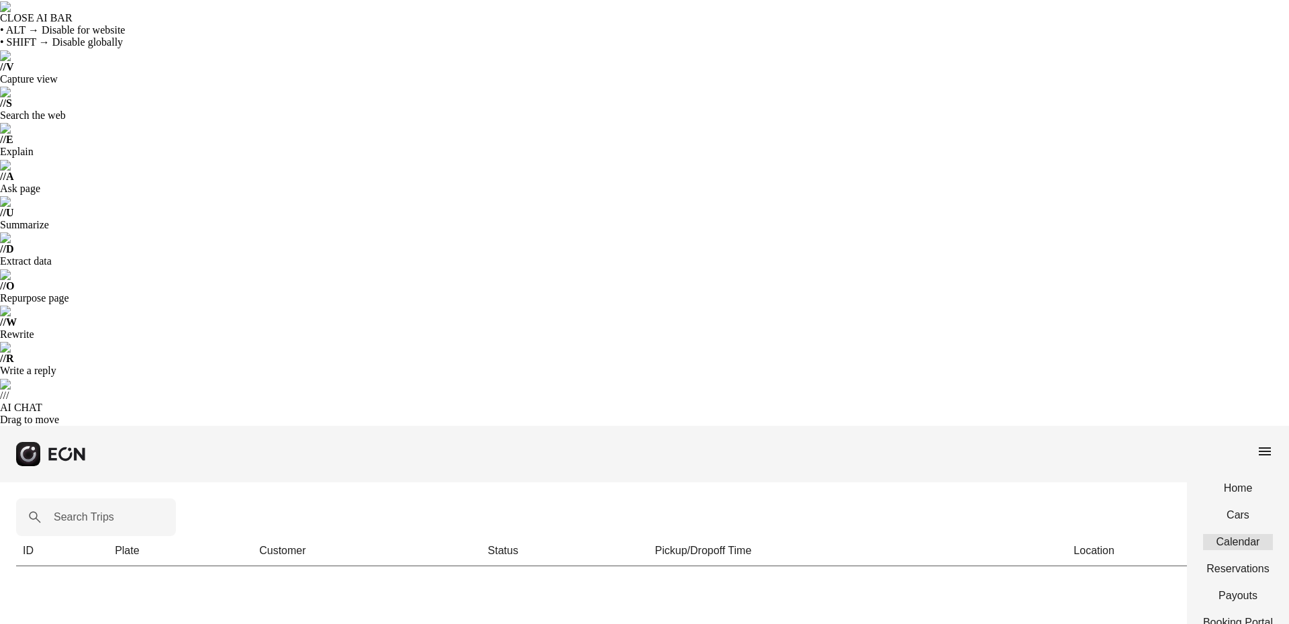
click at [1239, 534] on link "Calendar" at bounding box center [1238, 542] width 70 height 16
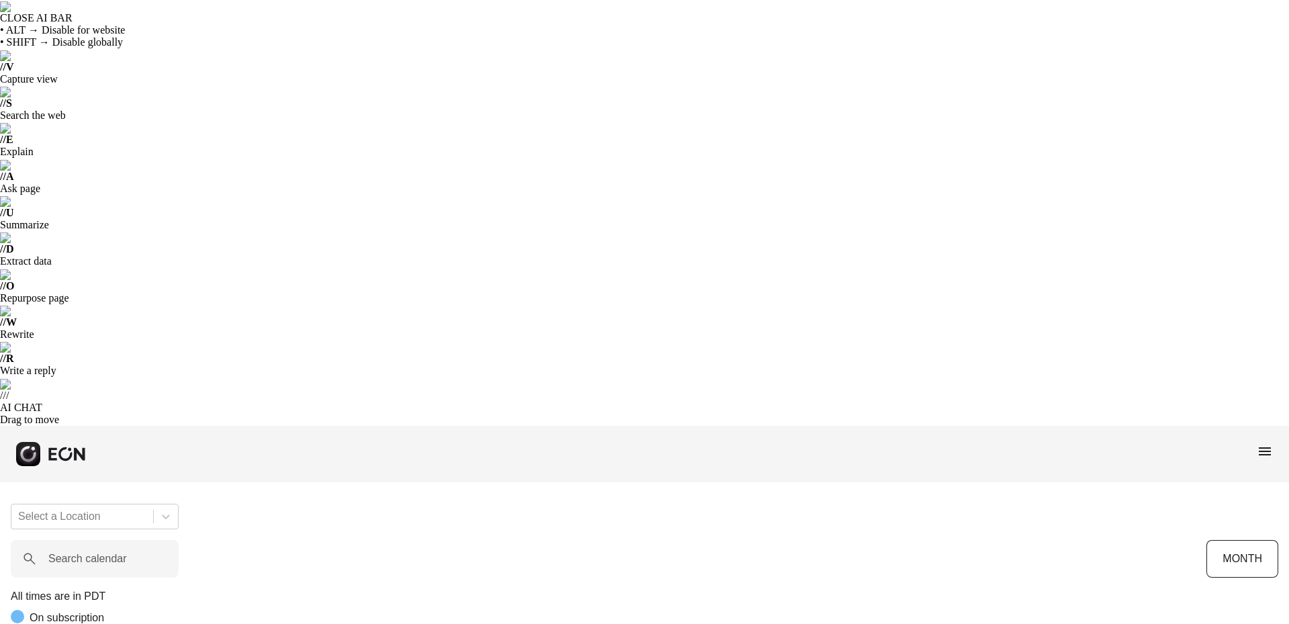
scroll to position [0, 222]
